Goal: Complete application form: Complete application form

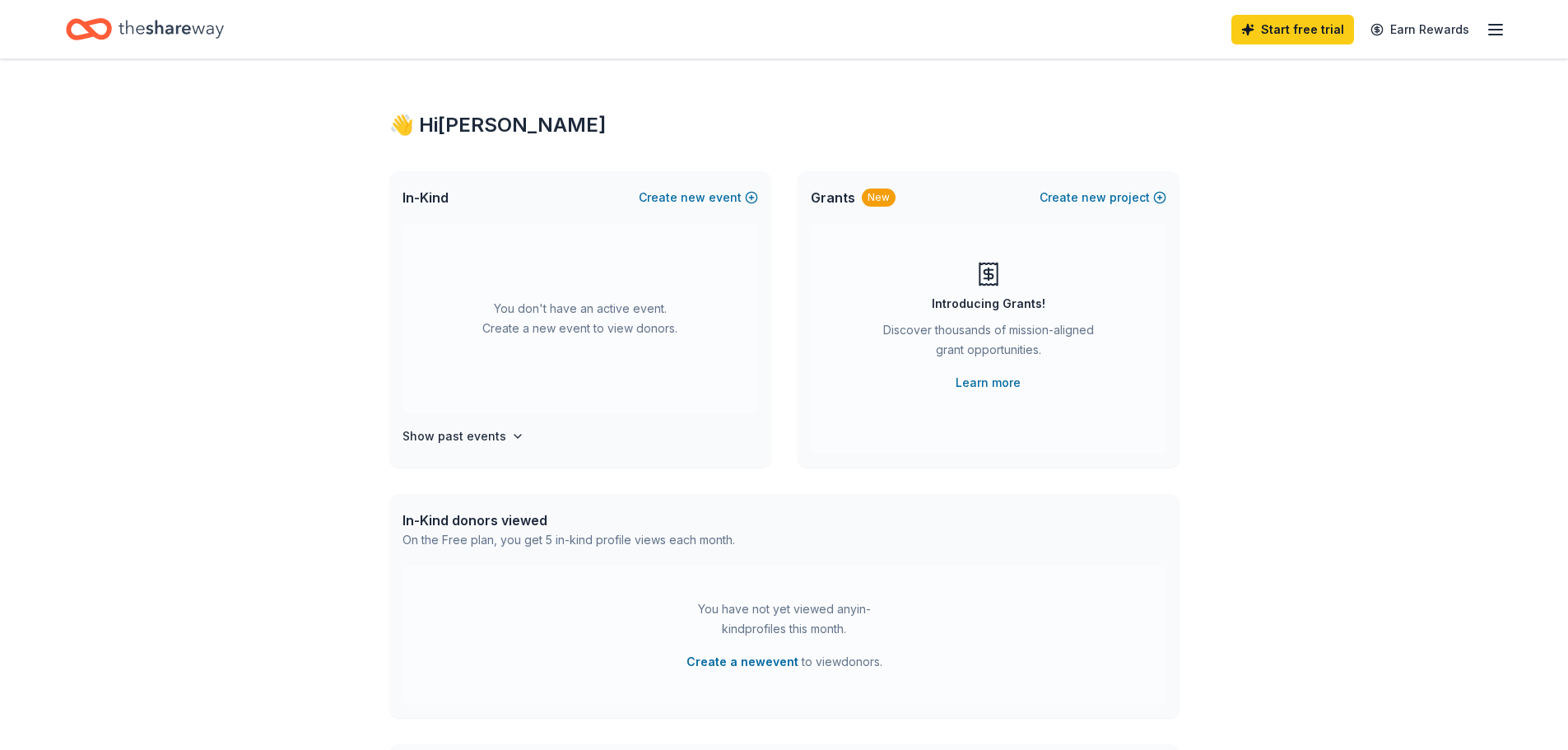
click at [184, 23] on icon "Home" at bounding box center [171, 30] width 106 height 34
click at [1502, 35] on icon "button" at bounding box center [1495, 30] width 20 height 20
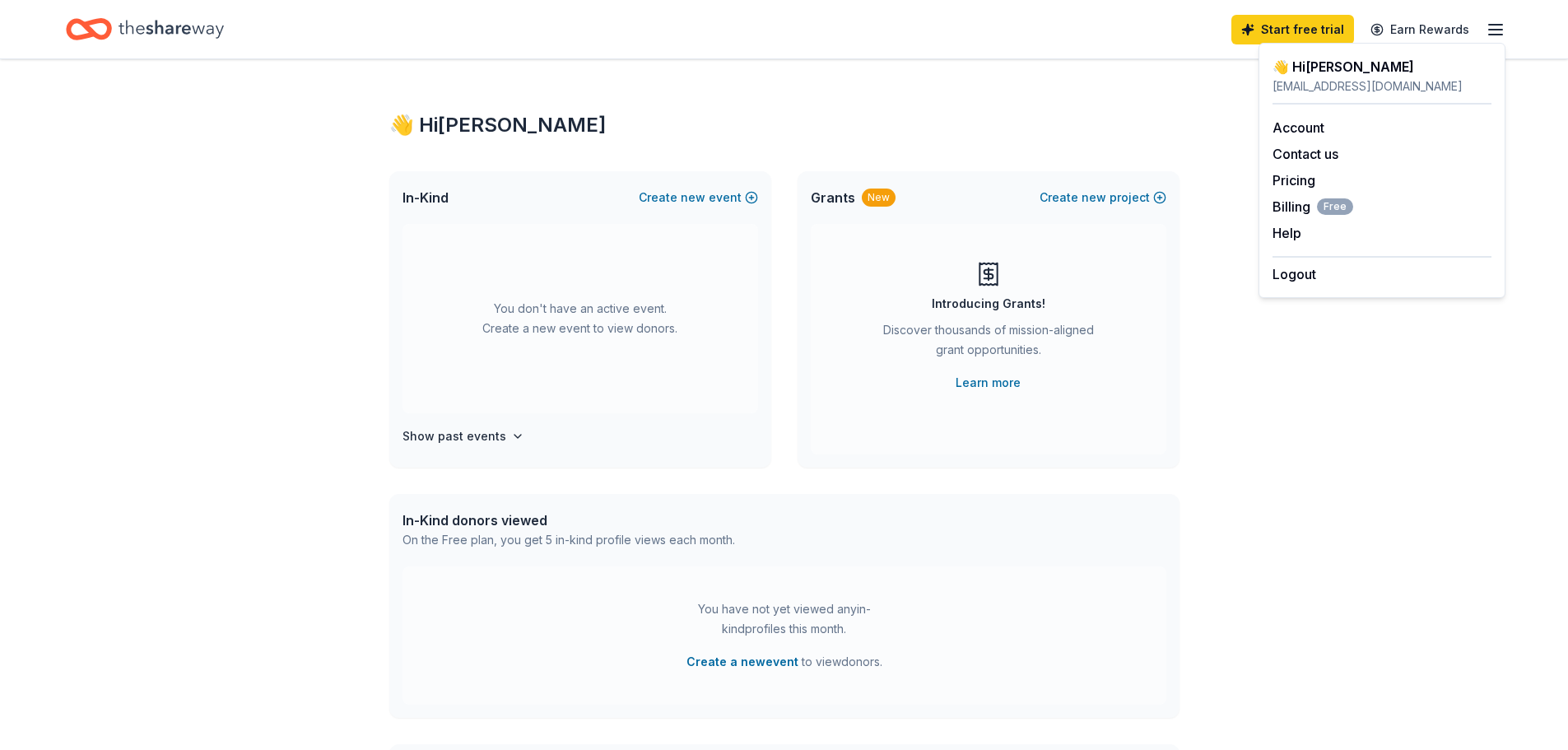
click at [978, 99] on div "👋 Hi Lissette In-Kind Create new event You don't have an active event. Create a…" at bounding box center [784, 539] width 843 height 961
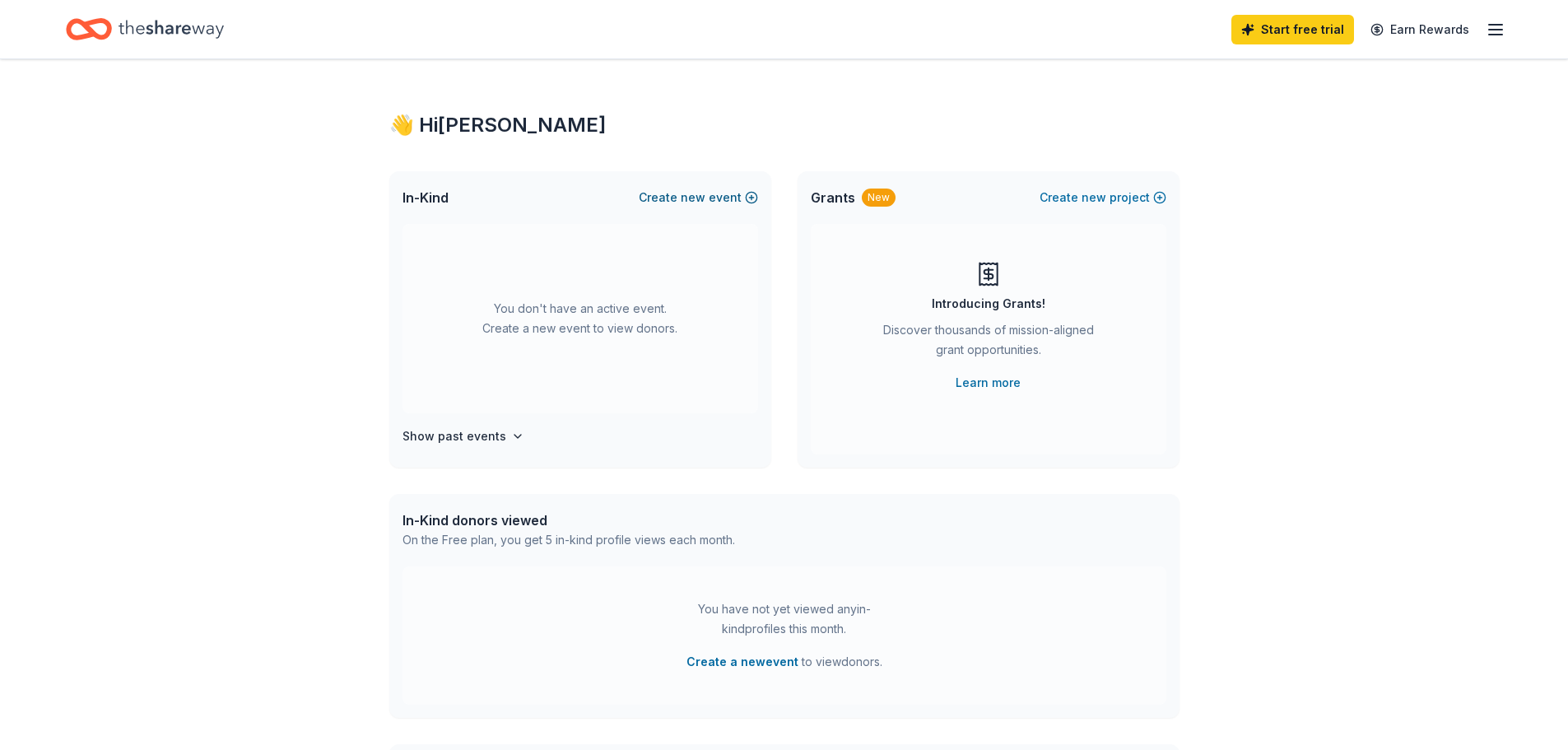
click at [671, 194] on button "Create new event" at bounding box center [698, 197] width 119 height 20
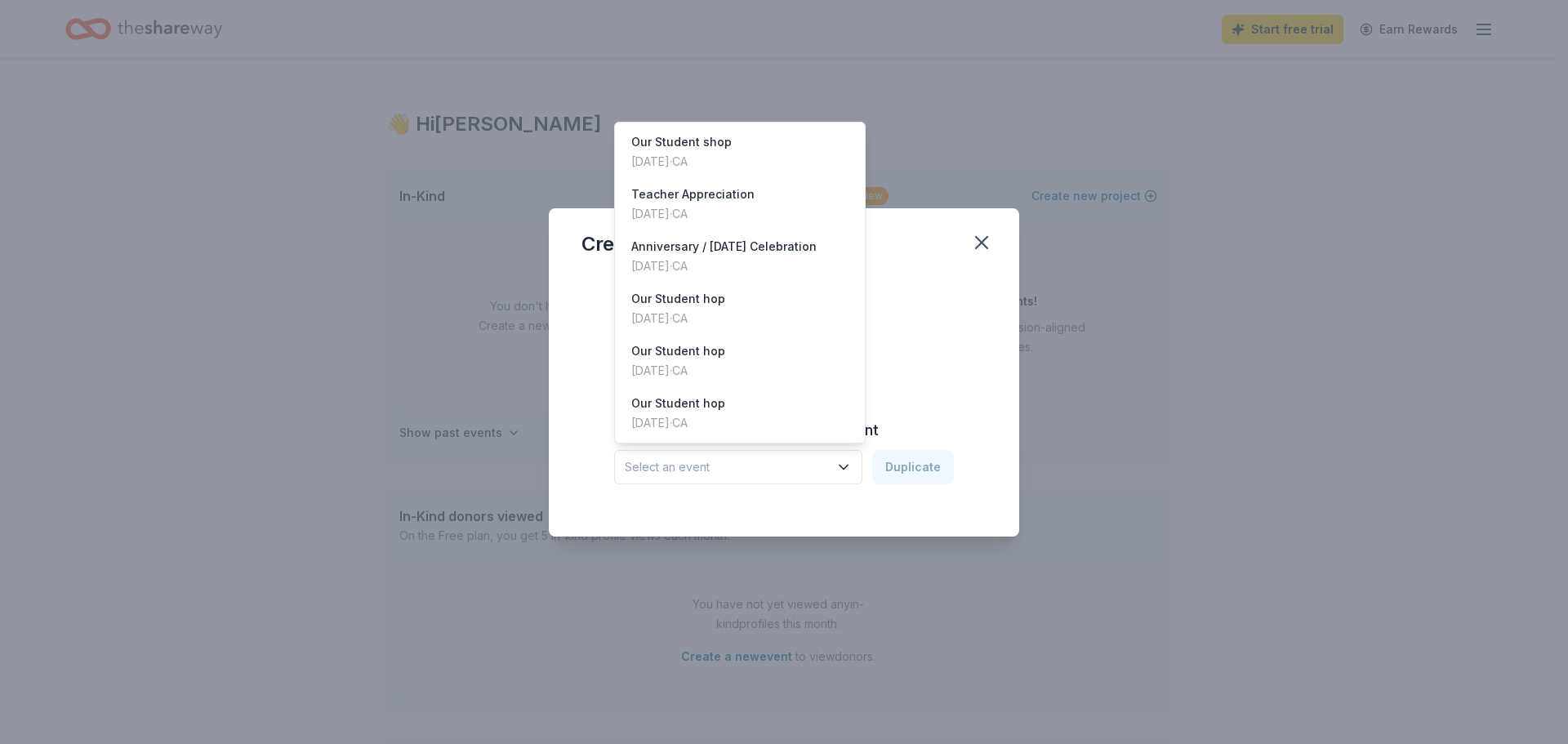
click at [746, 473] on span "Select an event" at bounding box center [728, 467] width 205 height 20
click at [712, 175] on div "Our Student shop Jul 28, 2025 · CA" at bounding box center [740, 151] width 244 height 52
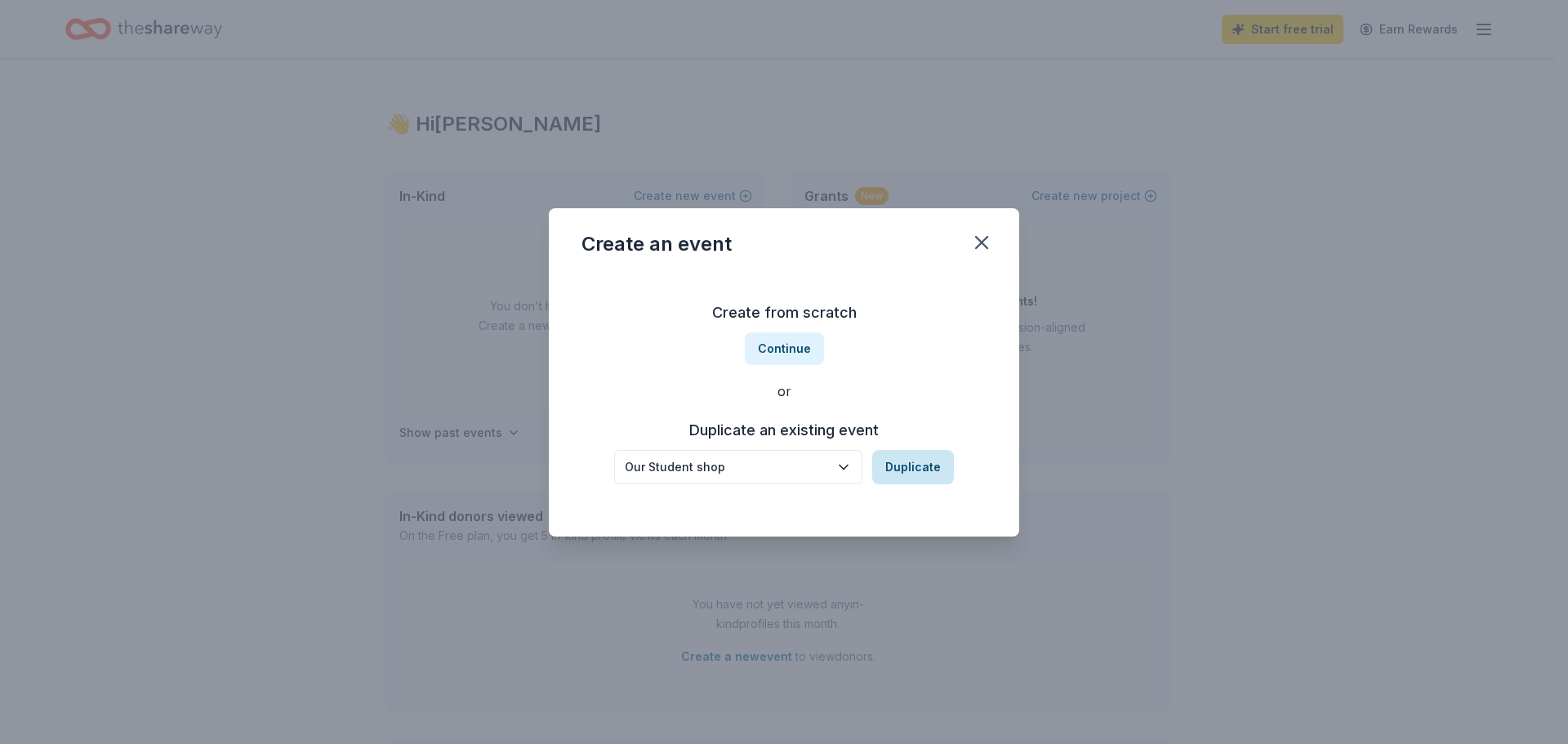
click at [900, 473] on button "Duplicate" at bounding box center [913, 467] width 82 height 35
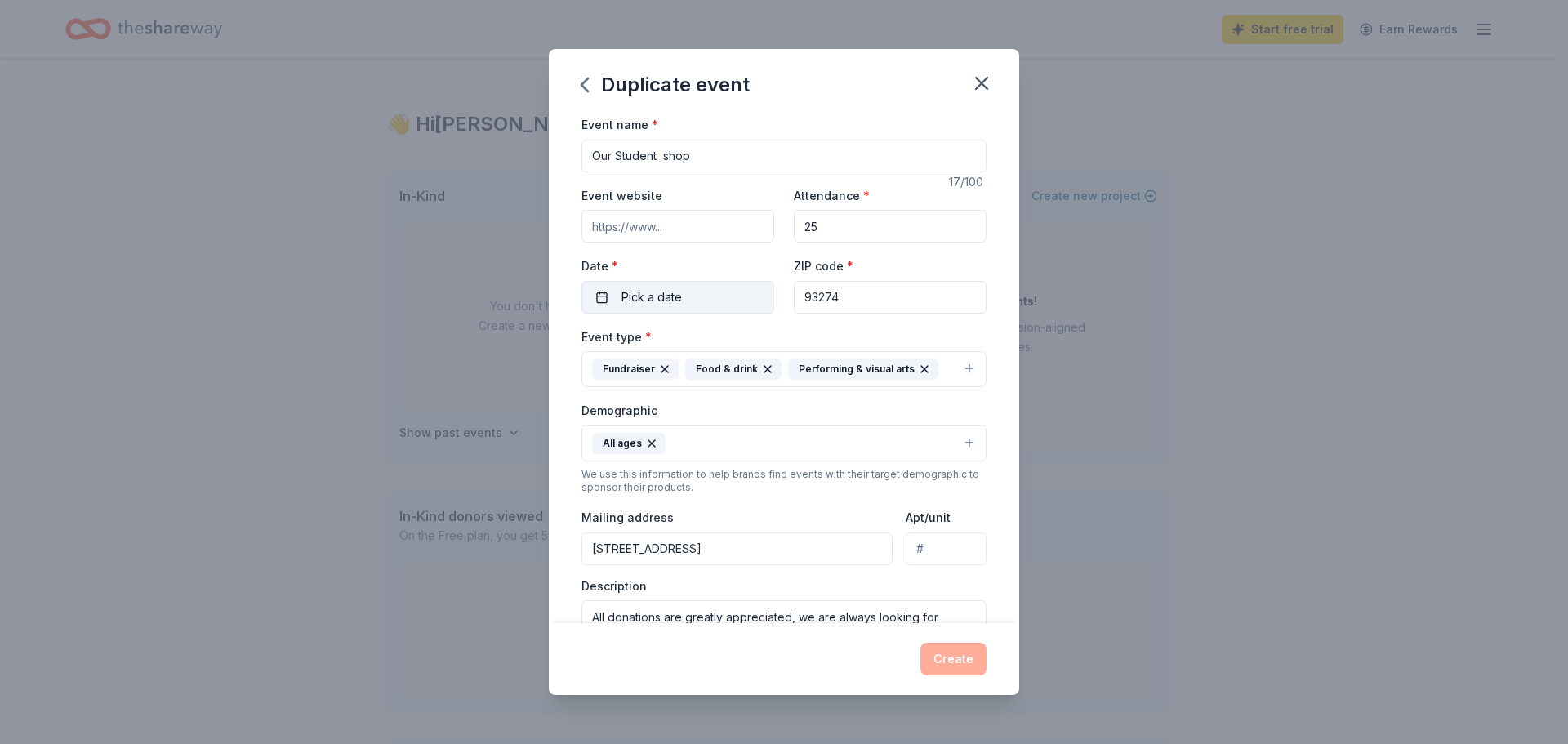
click at [669, 287] on span "Pick a date" at bounding box center [652, 297] width 60 height 20
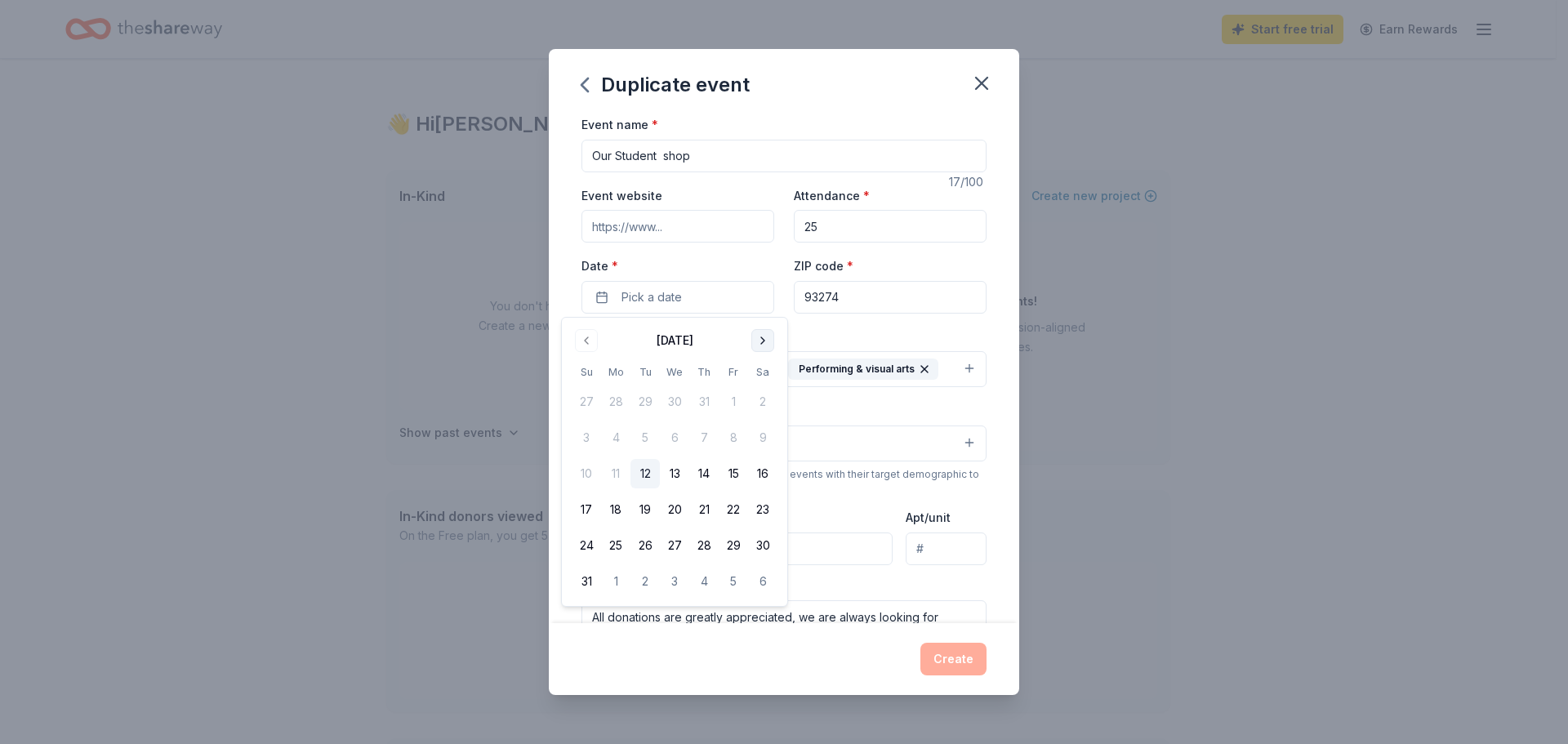
click at [770, 342] on button "Go to next month" at bounding box center [763, 340] width 23 height 23
click at [645, 540] on button "30" at bounding box center [645, 545] width 29 height 29
click at [997, 344] on div "Event name * Our Student shop 17 /100 Event website Attendance * 25 Date * 09/3…" at bounding box center [784, 369] width 470 height 508
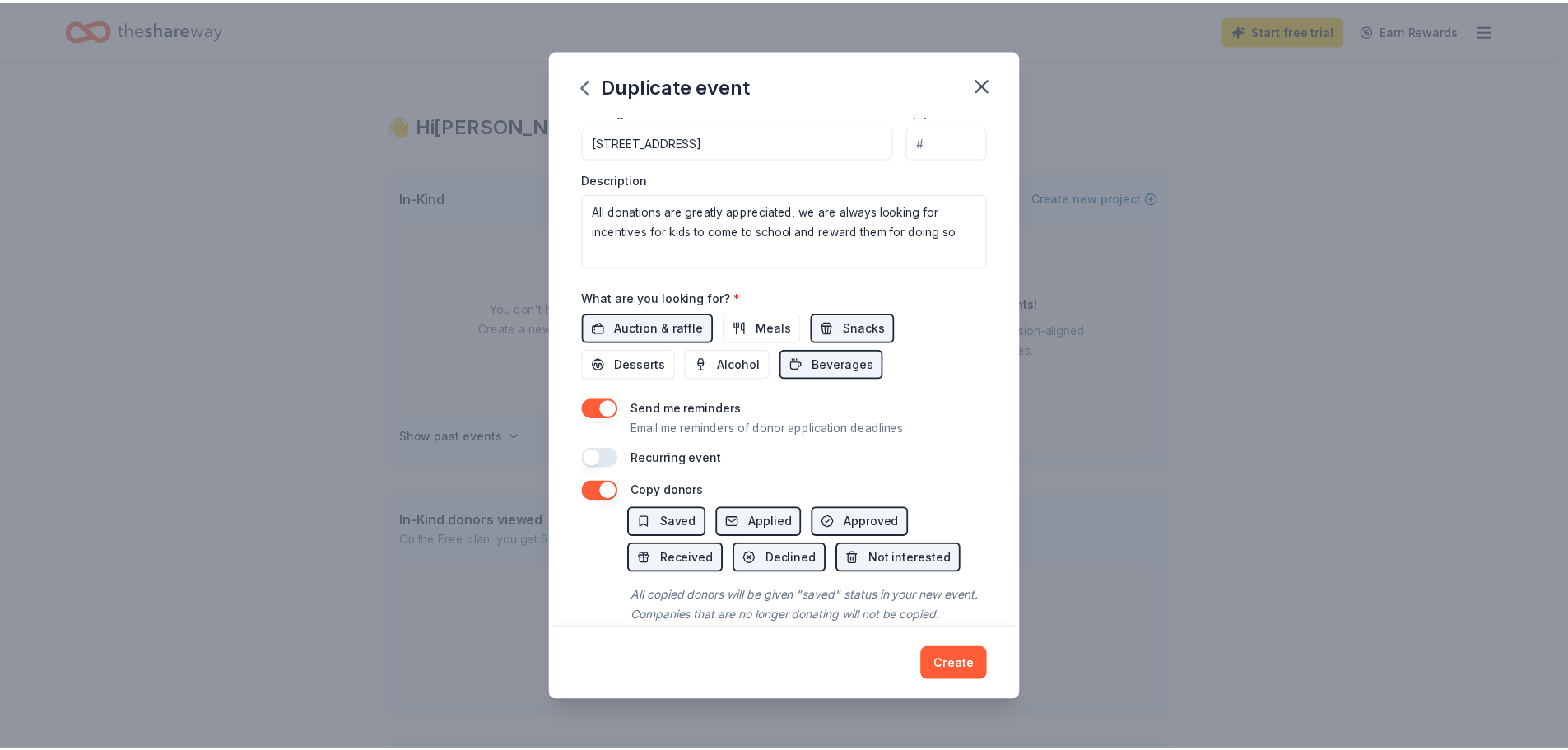
scroll to position [459, 0]
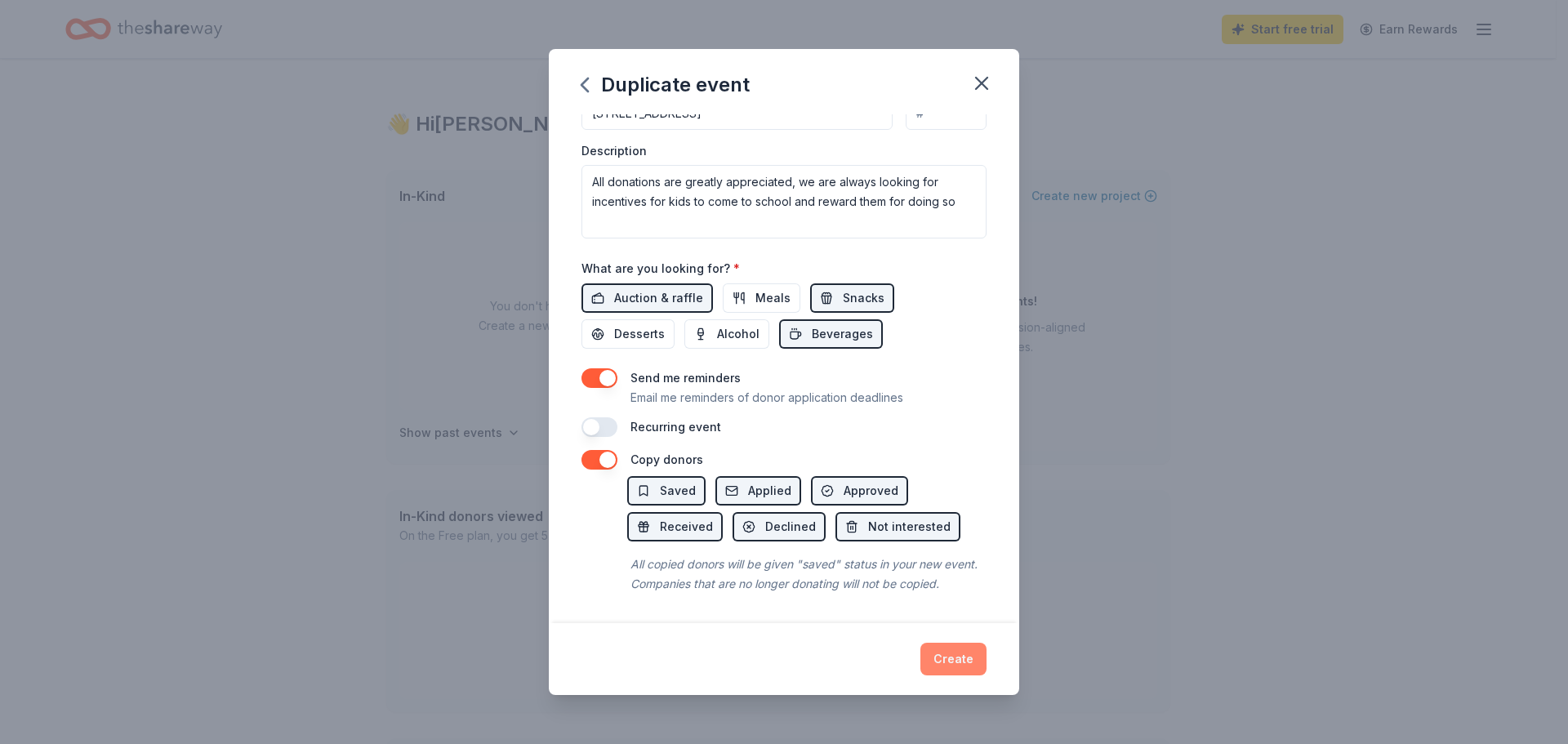
click at [966, 648] on button "Create" at bounding box center [953, 659] width 66 height 33
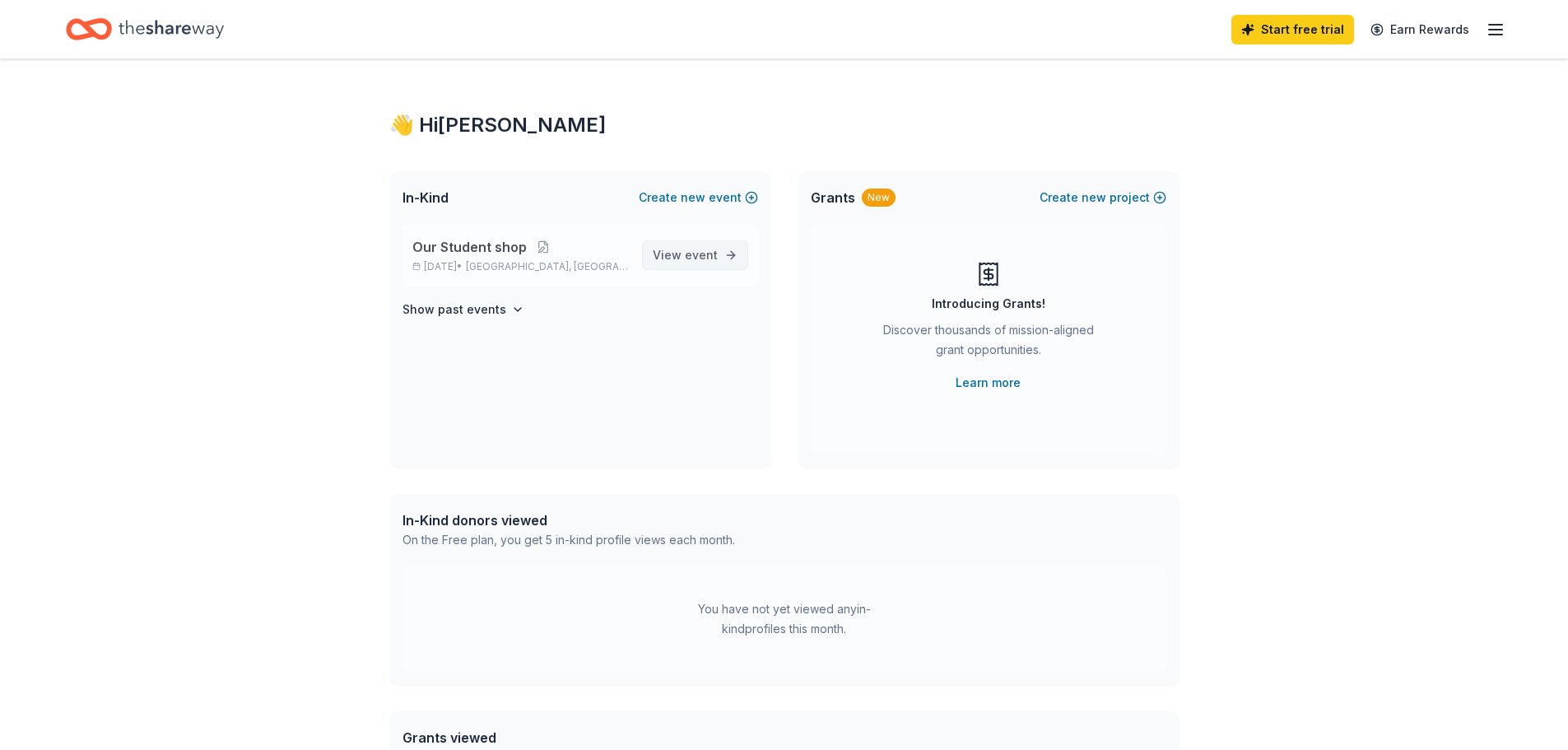
click at [672, 258] on span "View event" at bounding box center [685, 255] width 65 height 20
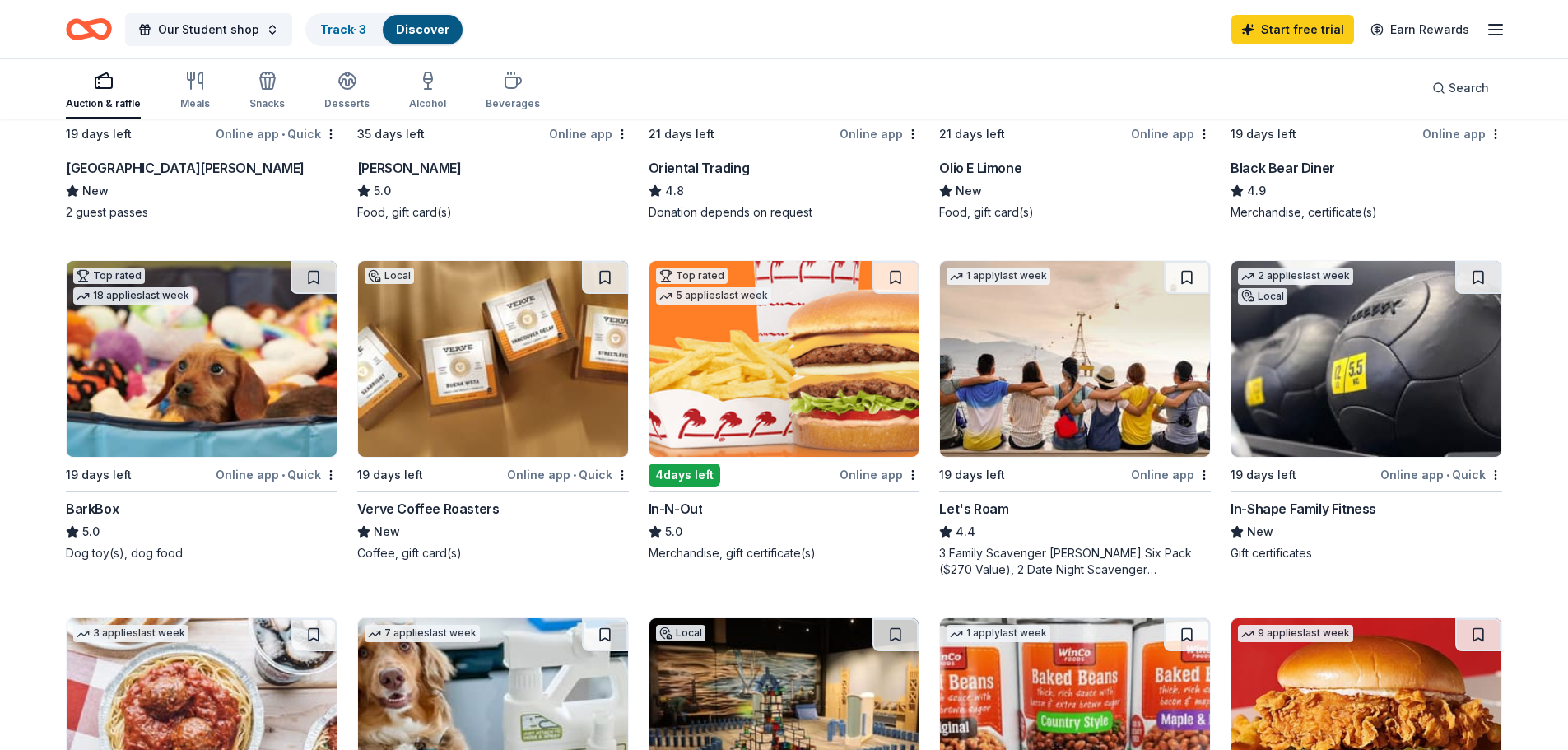
scroll to position [329, 0]
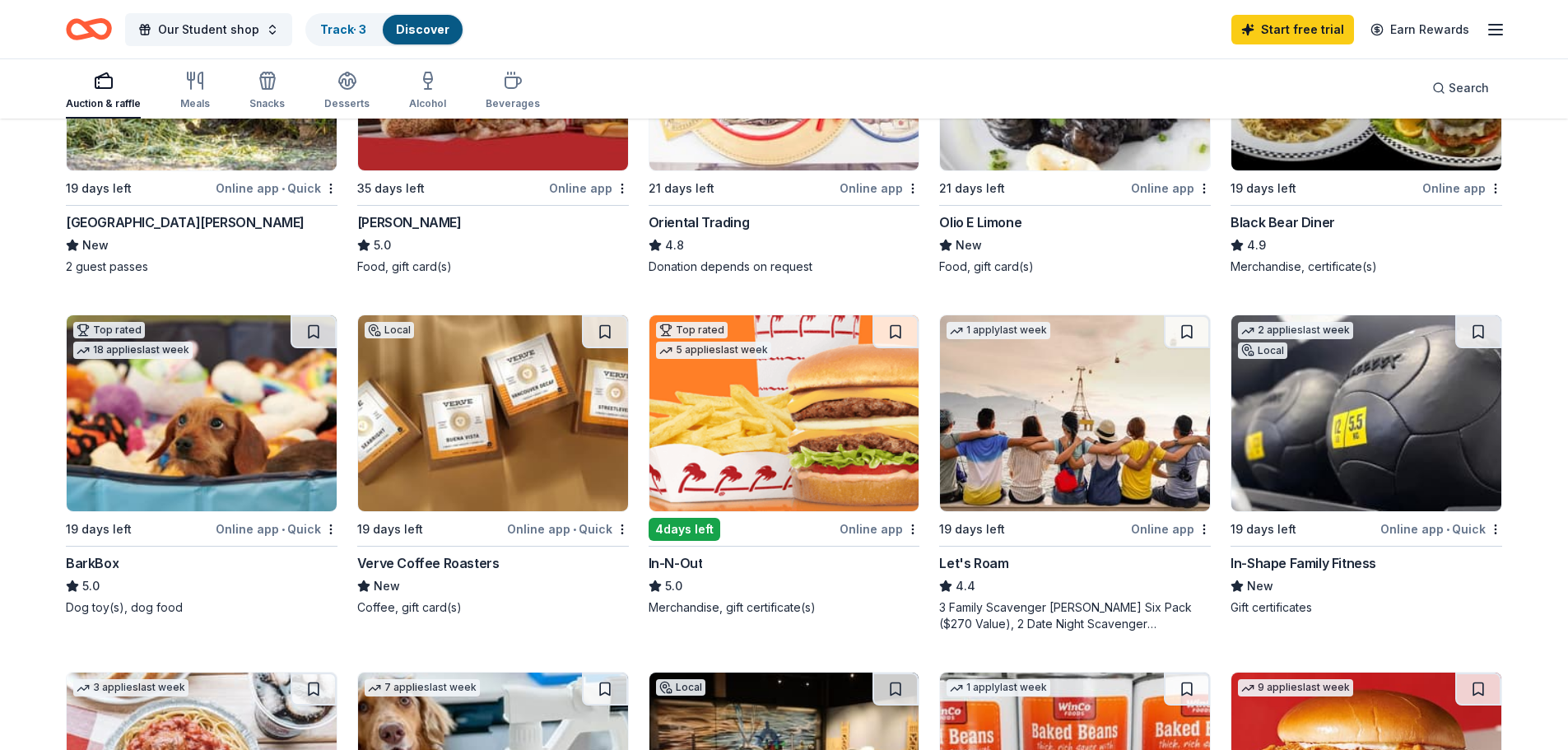
click at [811, 463] on img at bounding box center [784, 413] width 270 height 196
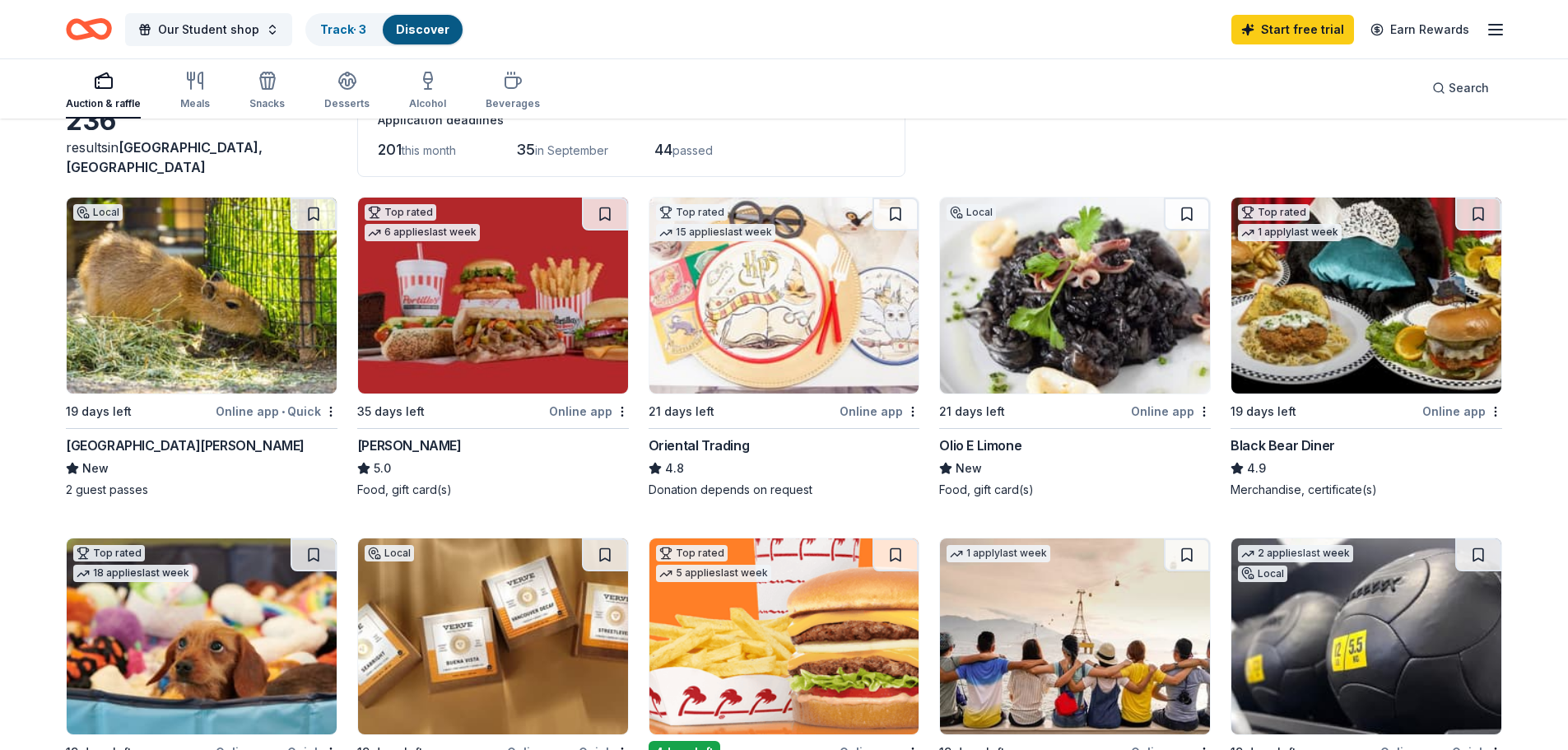
scroll to position [82, 0]
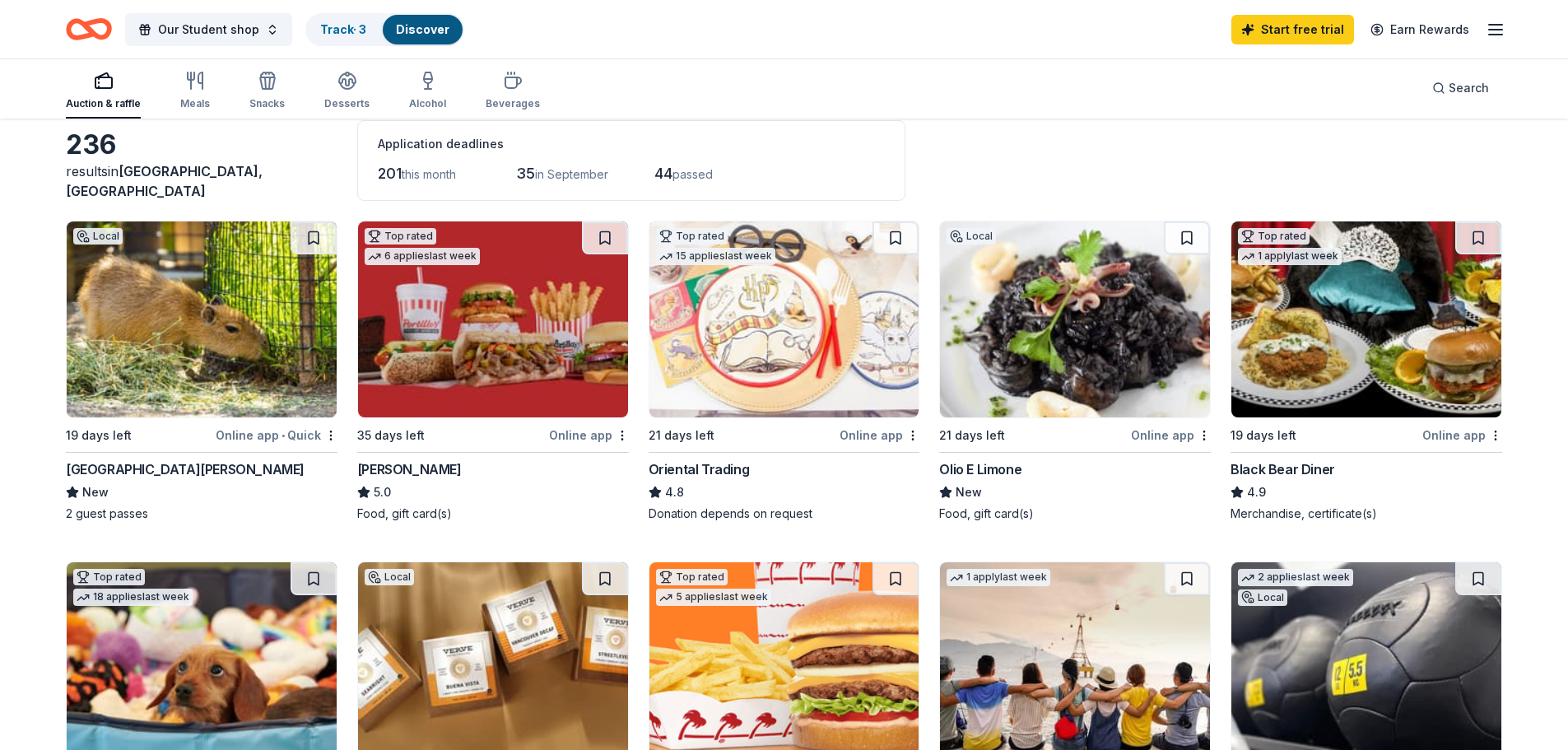
click at [1441, 389] on img at bounding box center [1366, 319] width 270 height 196
click at [496, 97] on div "Beverages" at bounding box center [513, 103] width 55 height 13
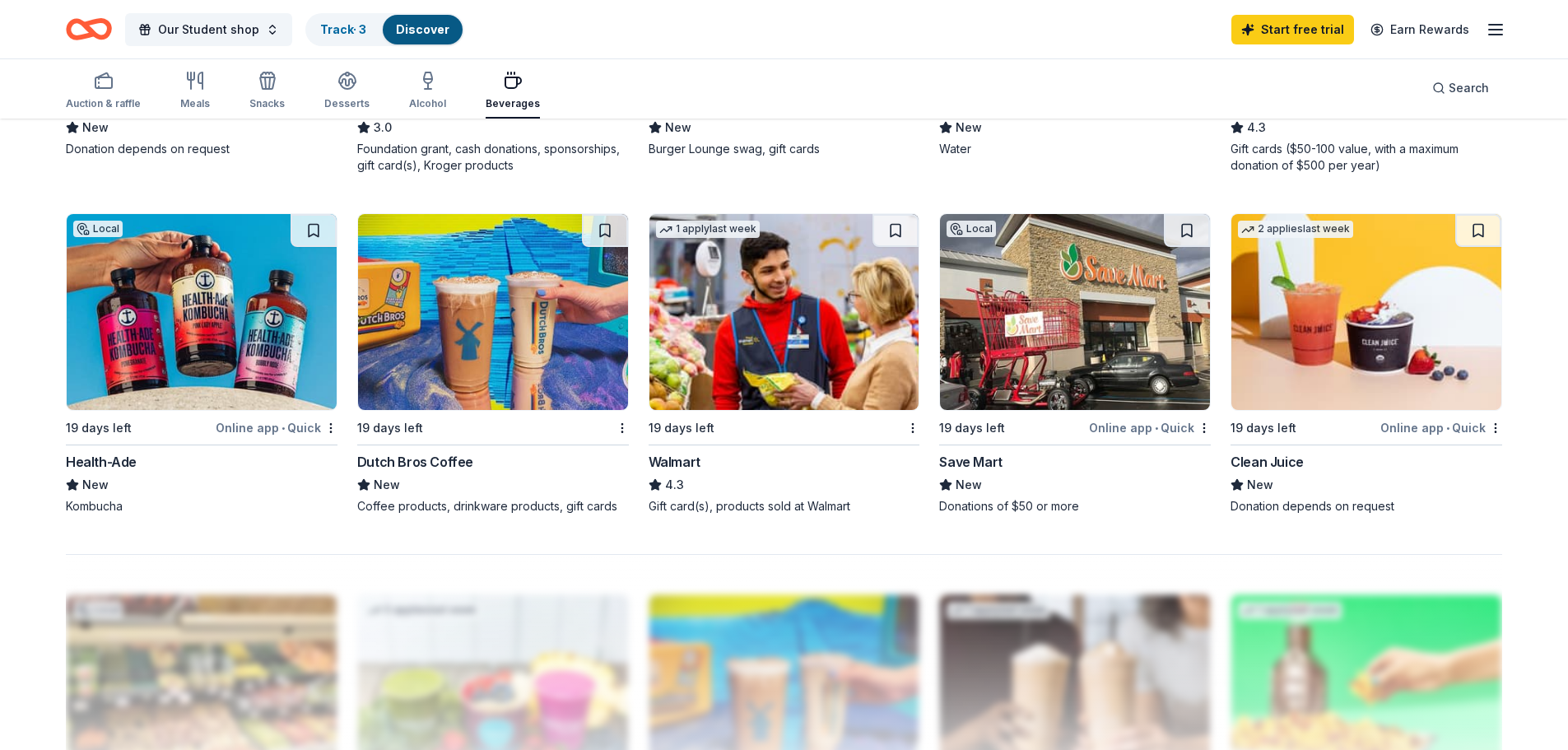
scroll to position [1152, 0]
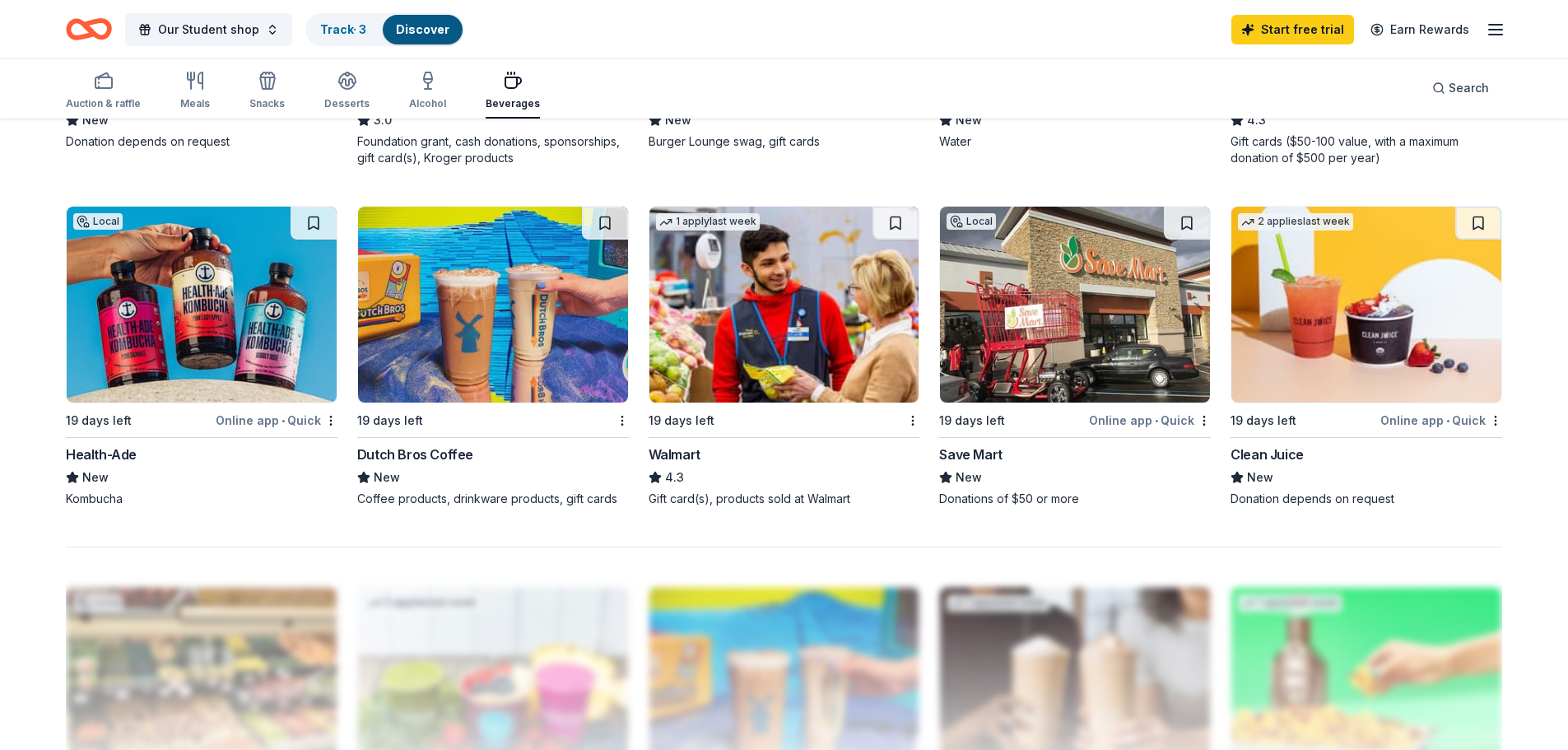
click at [520, 265] on img at bounding box center [493, 305] width 270 height 196
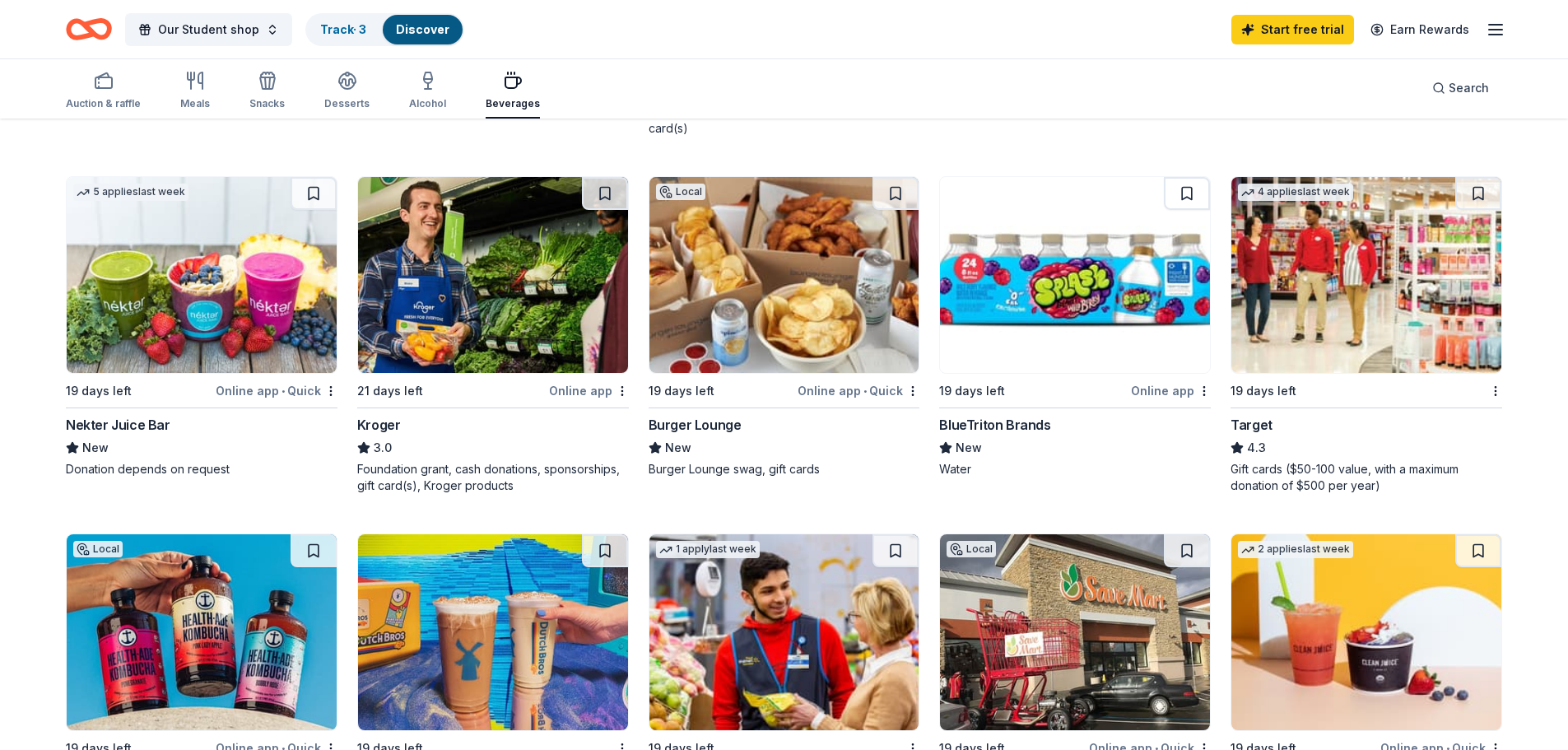
scroll to position [823, 0]
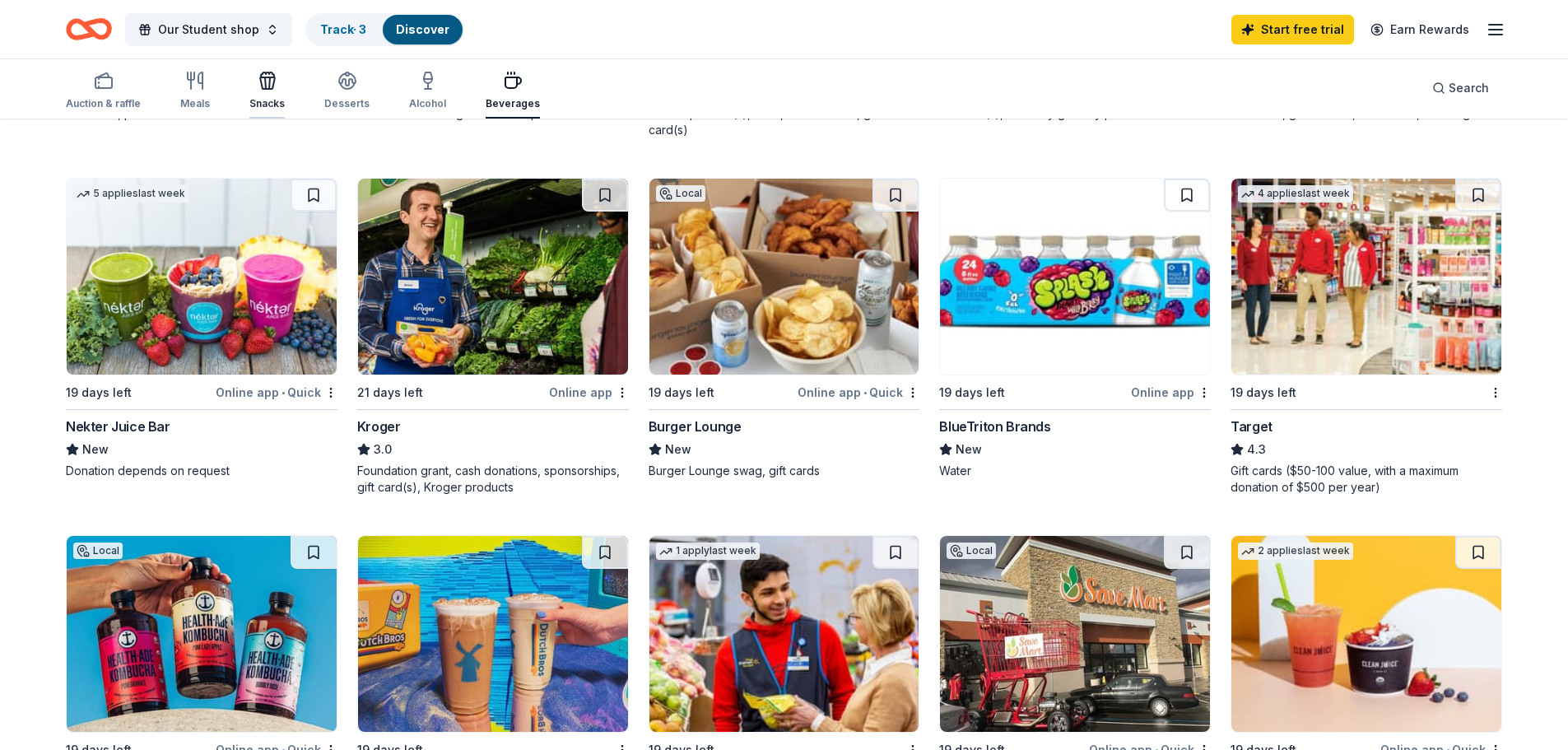
click at [276, 86] on div "button" at bounding box center [266, 81] width 35 height 20
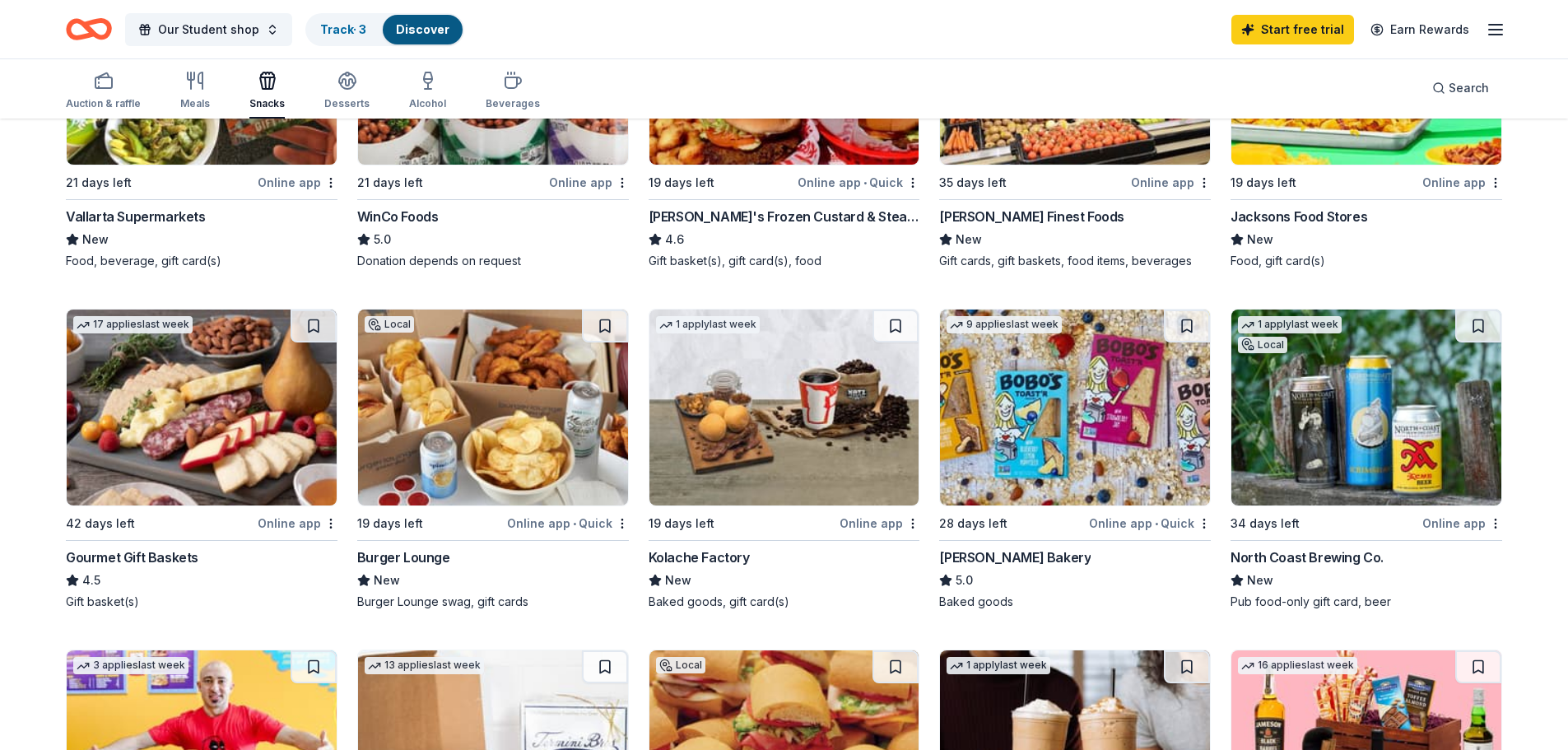
scroll to position [329, 0]
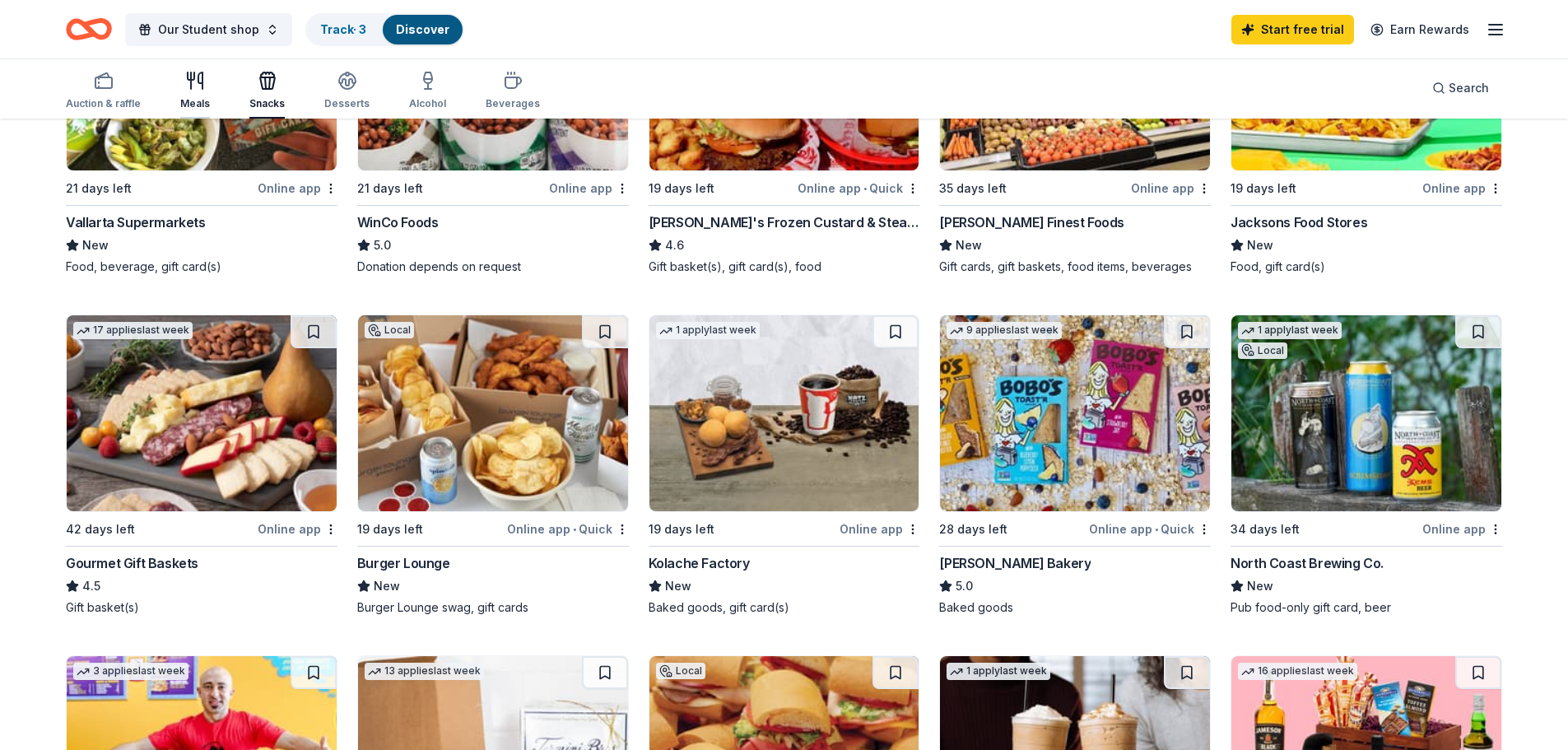
click at [194, 96] on div "Meals" at bounding box center [194, 91] width 30 height 39
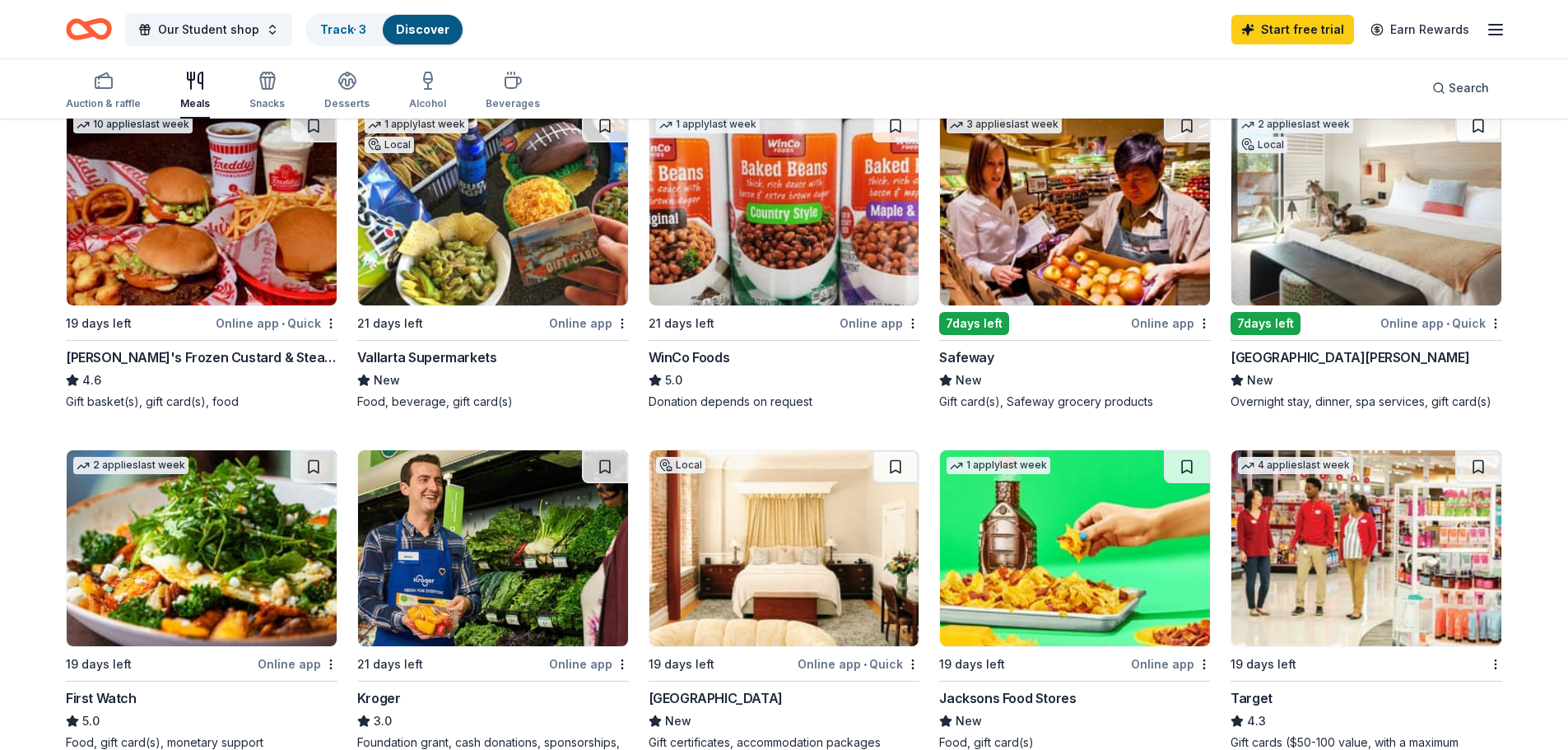
scroll to position [659, 0]
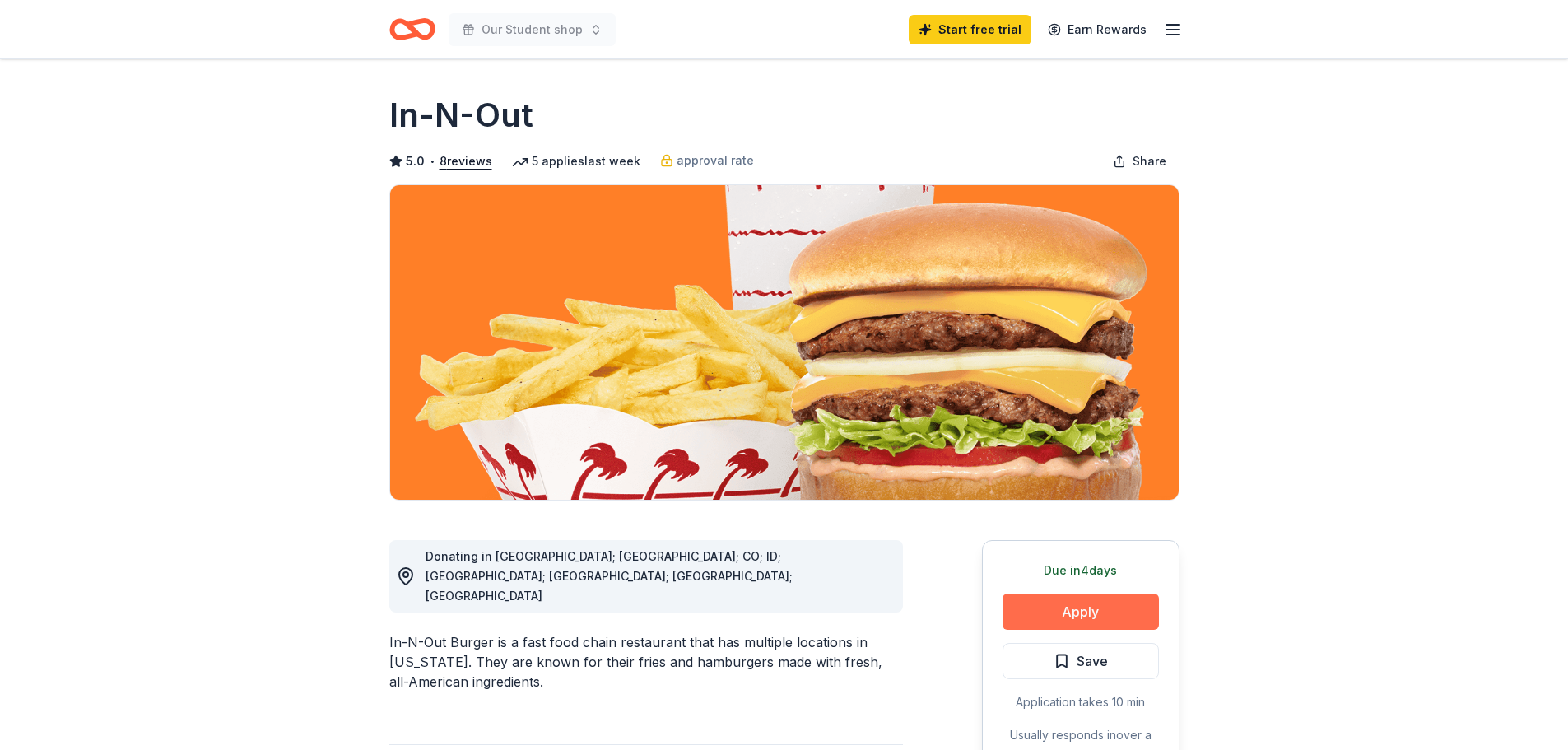
click at [1123, 605] on button "Apply" at bounding box center [1081, 611] width 157 height 36
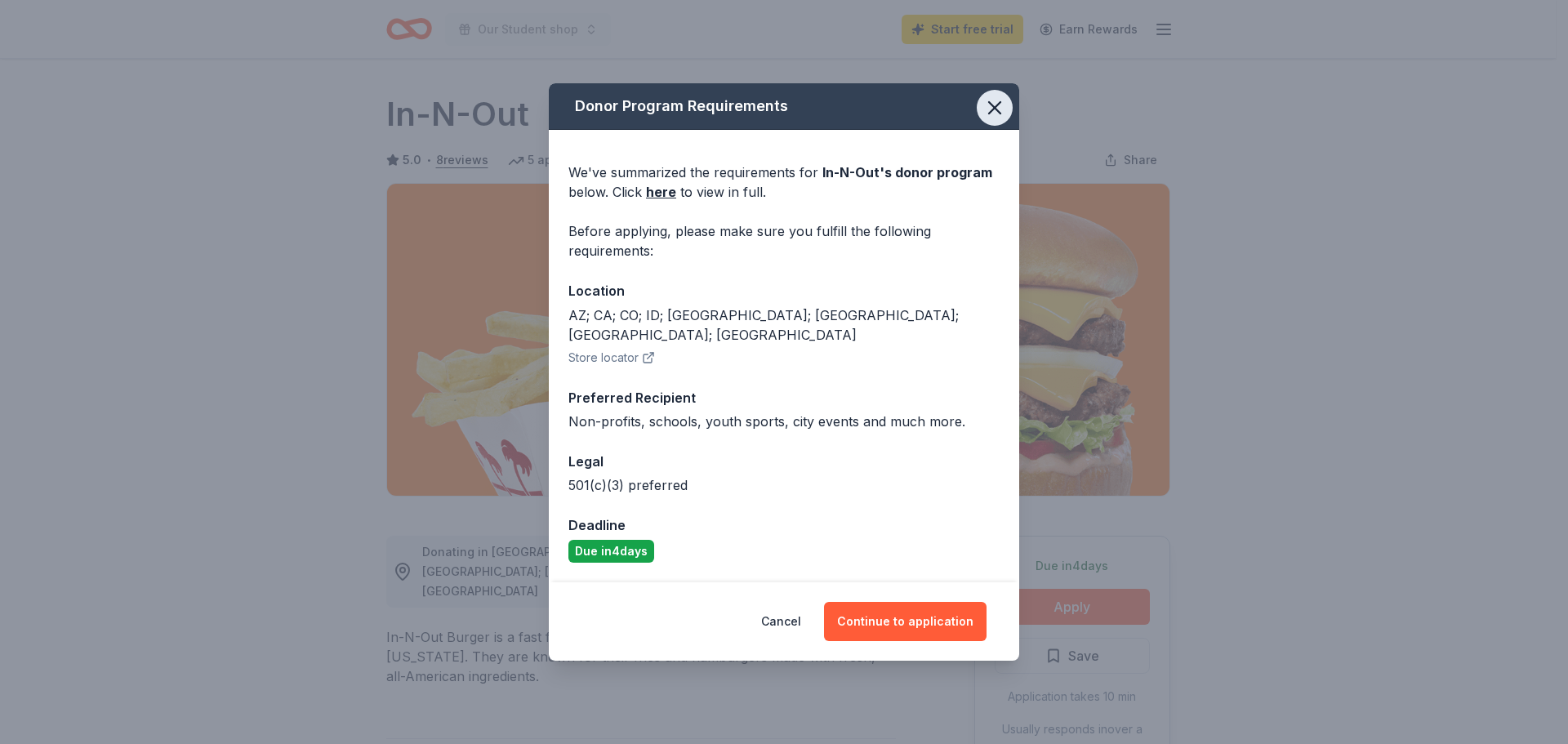
click at [991, 119] on icon "button" at bounding box center [995, 108] width 23 height 23
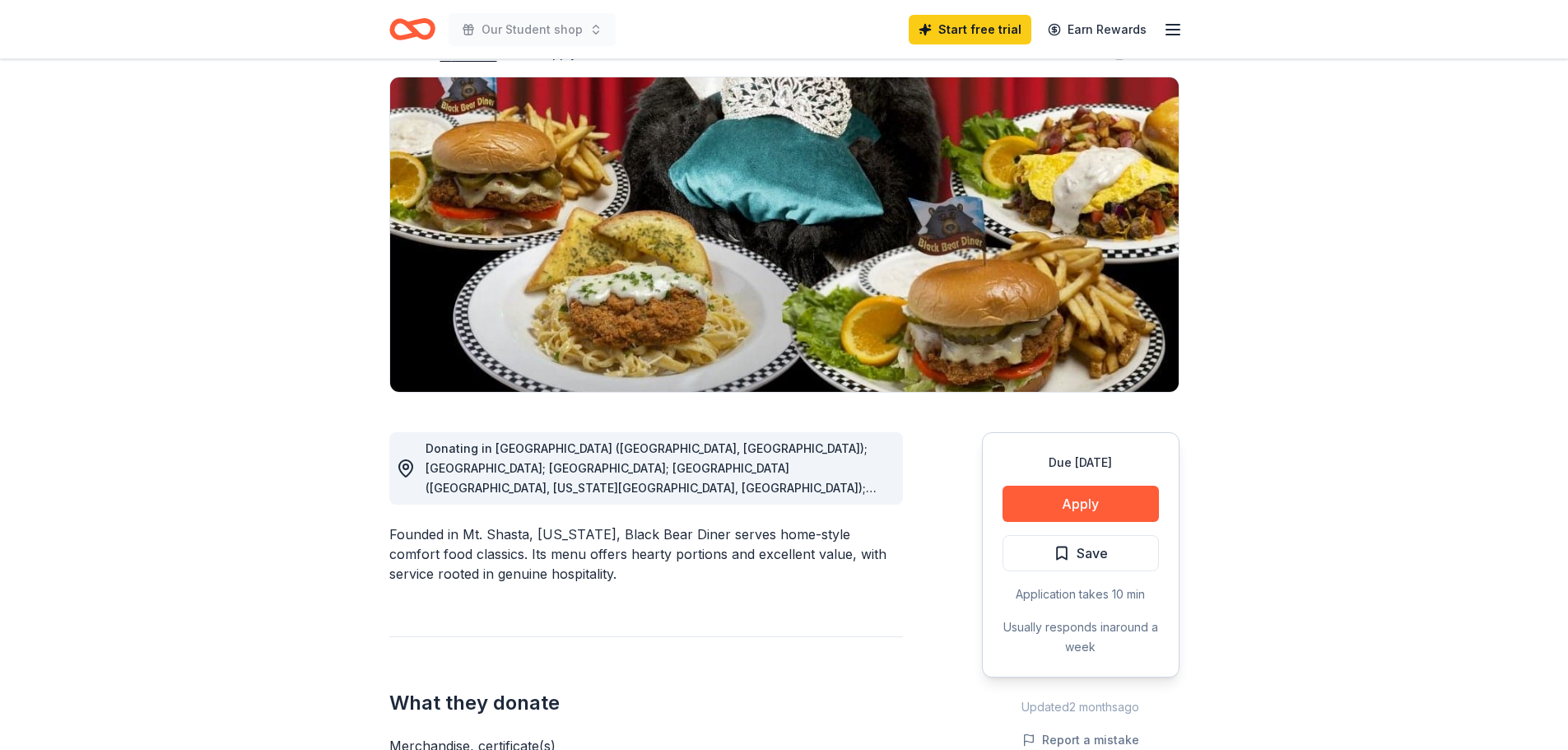
scroll to position [165, 0]
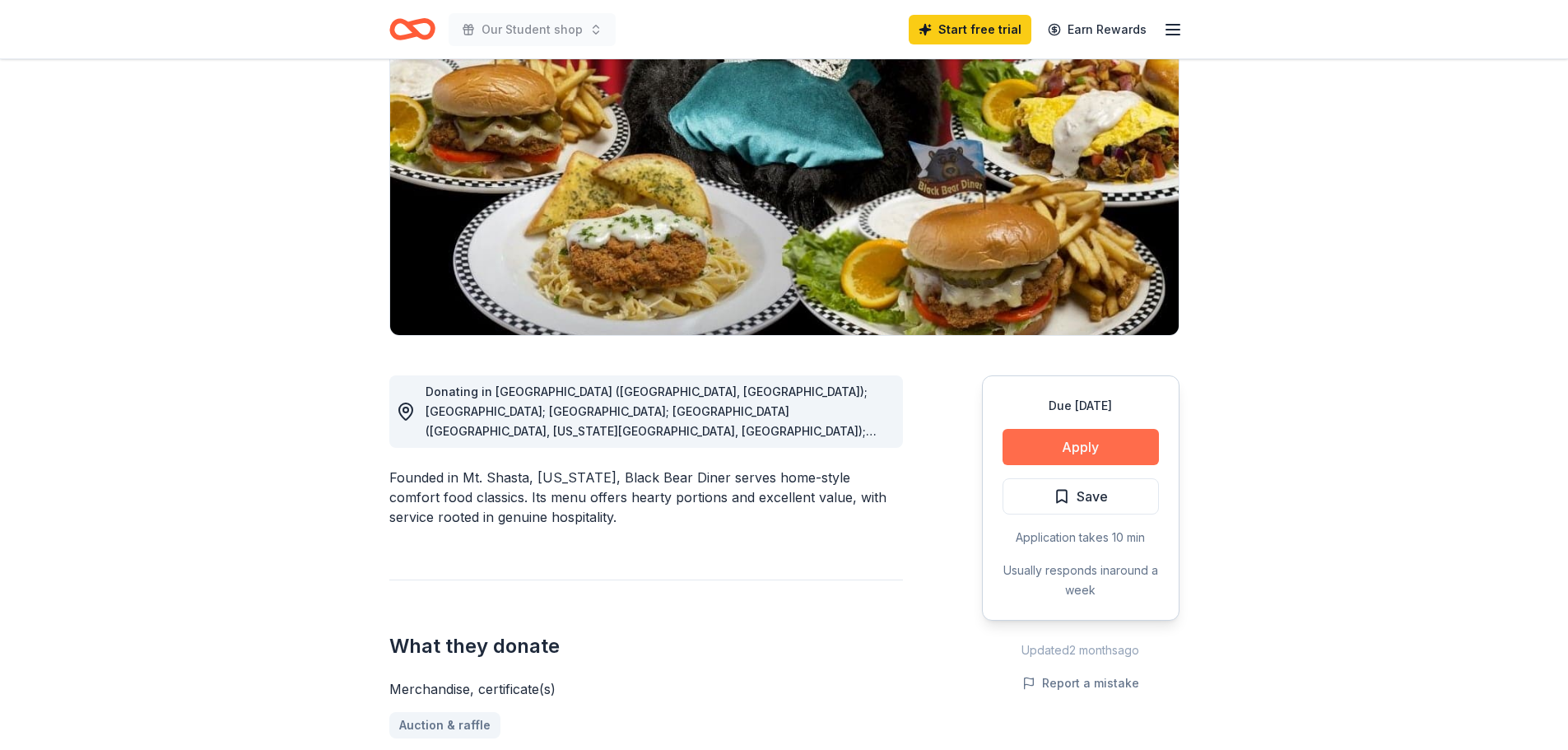
click at [1107, 453] on button "Apply" at bounding box center [1081, 447] width 157 height 36
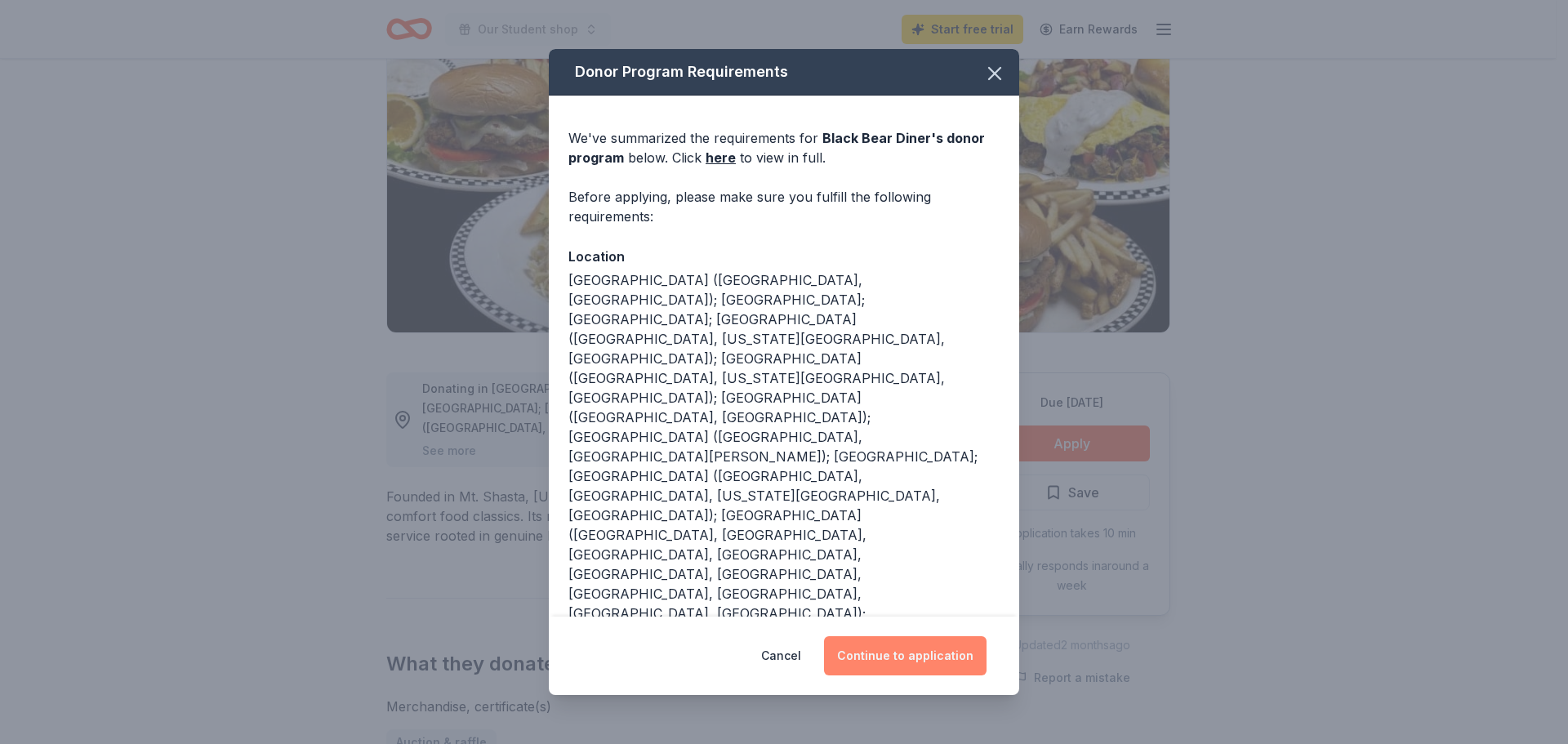
click at [926, 647] on button "Continue to application" at bounding box center [905, 655] width 163 height 39
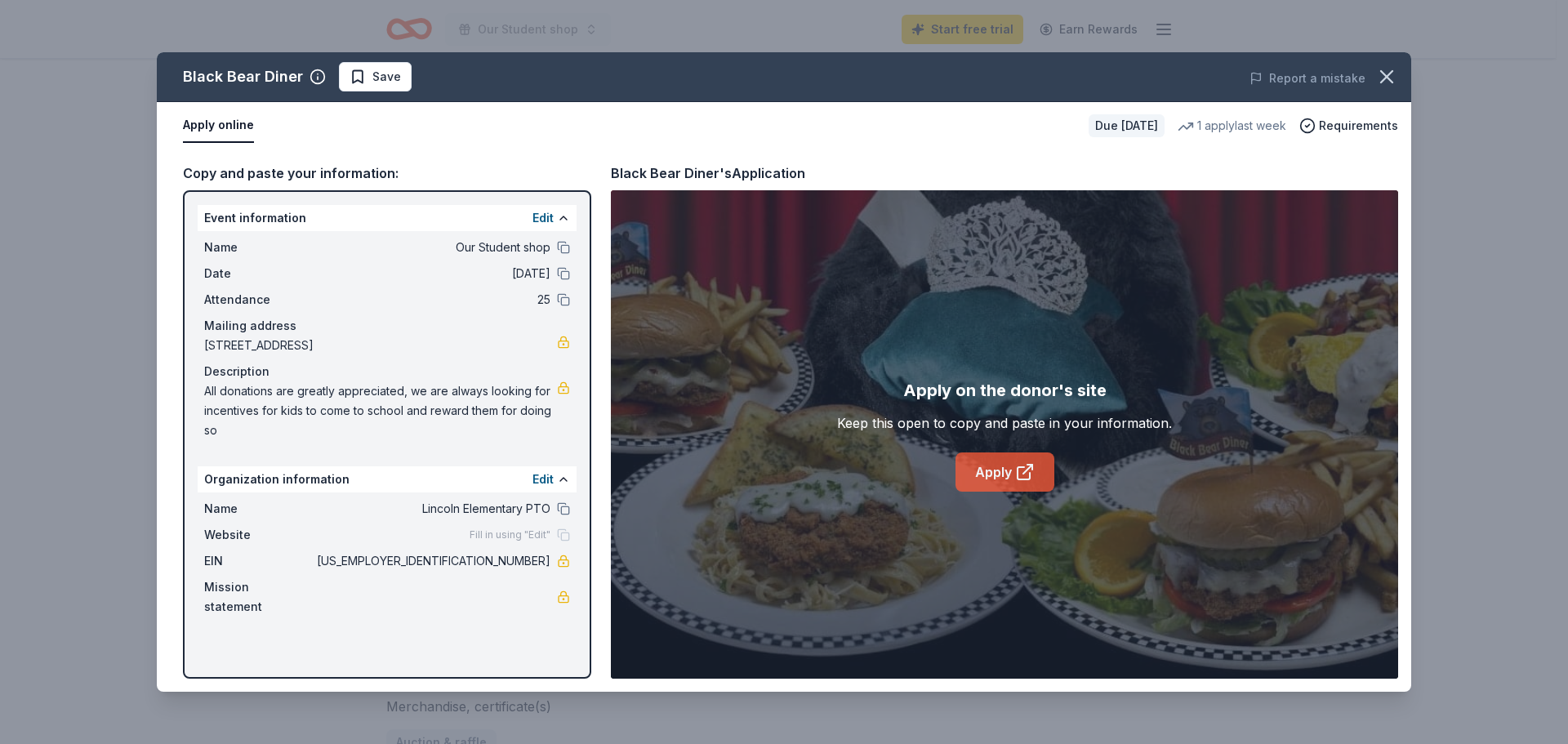
click at [1025, 473] on icon at bounding box center [1028, 469] width 9 height 9
click at [1391, 81] on icon "button" at bounding box center [1387, 76] width 12 height 12
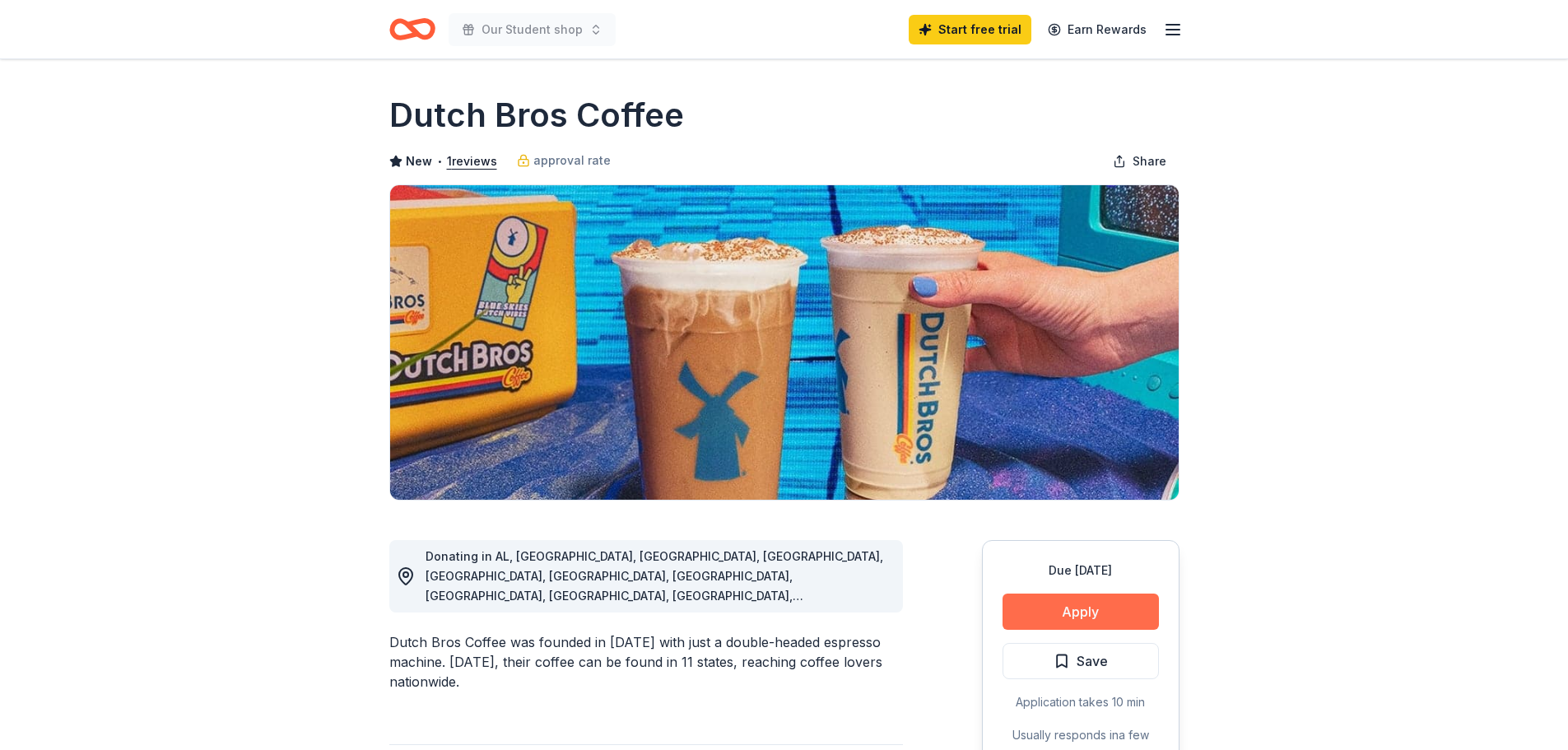
click at [1073, 605] on button "Apply" at bounding box center [1081, 611] width 157 height 36
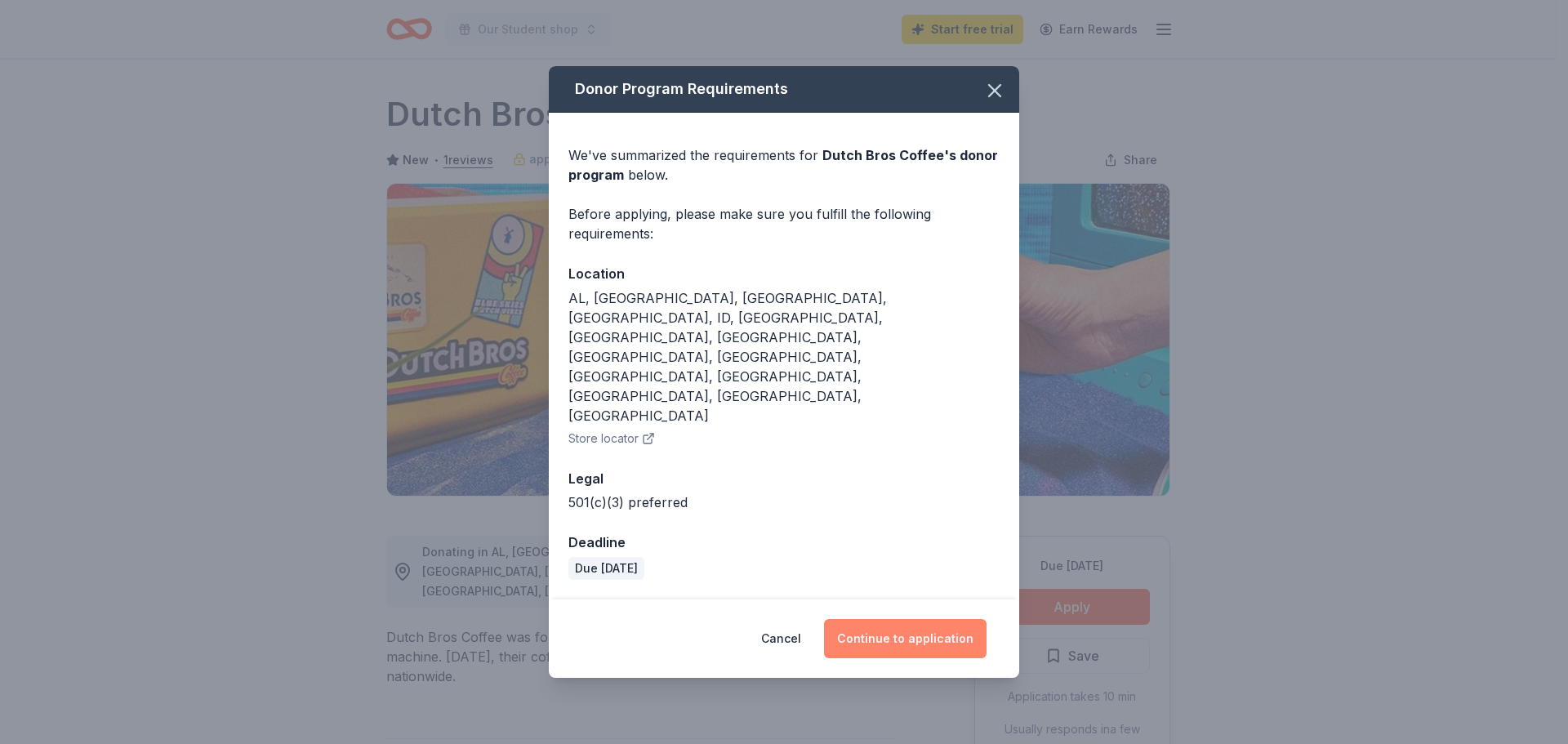
click at [911, 619] on button "Continue to application" at bounding box center [905, 638] width 163 height 39
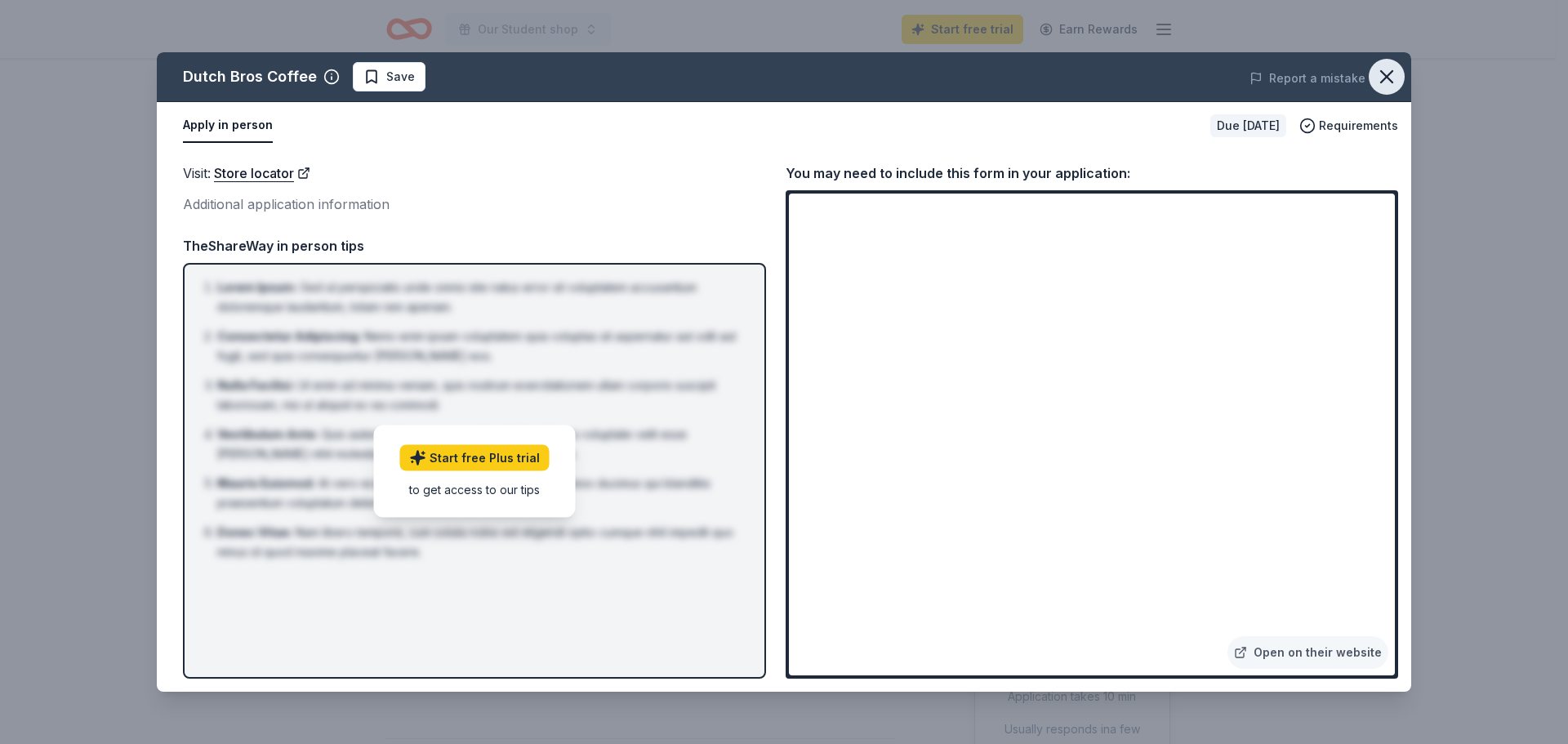
click at [1390, 75] on icon "button" at bounding box center [1387, 76] width 23 height 23
